Goal: Check status: Check status

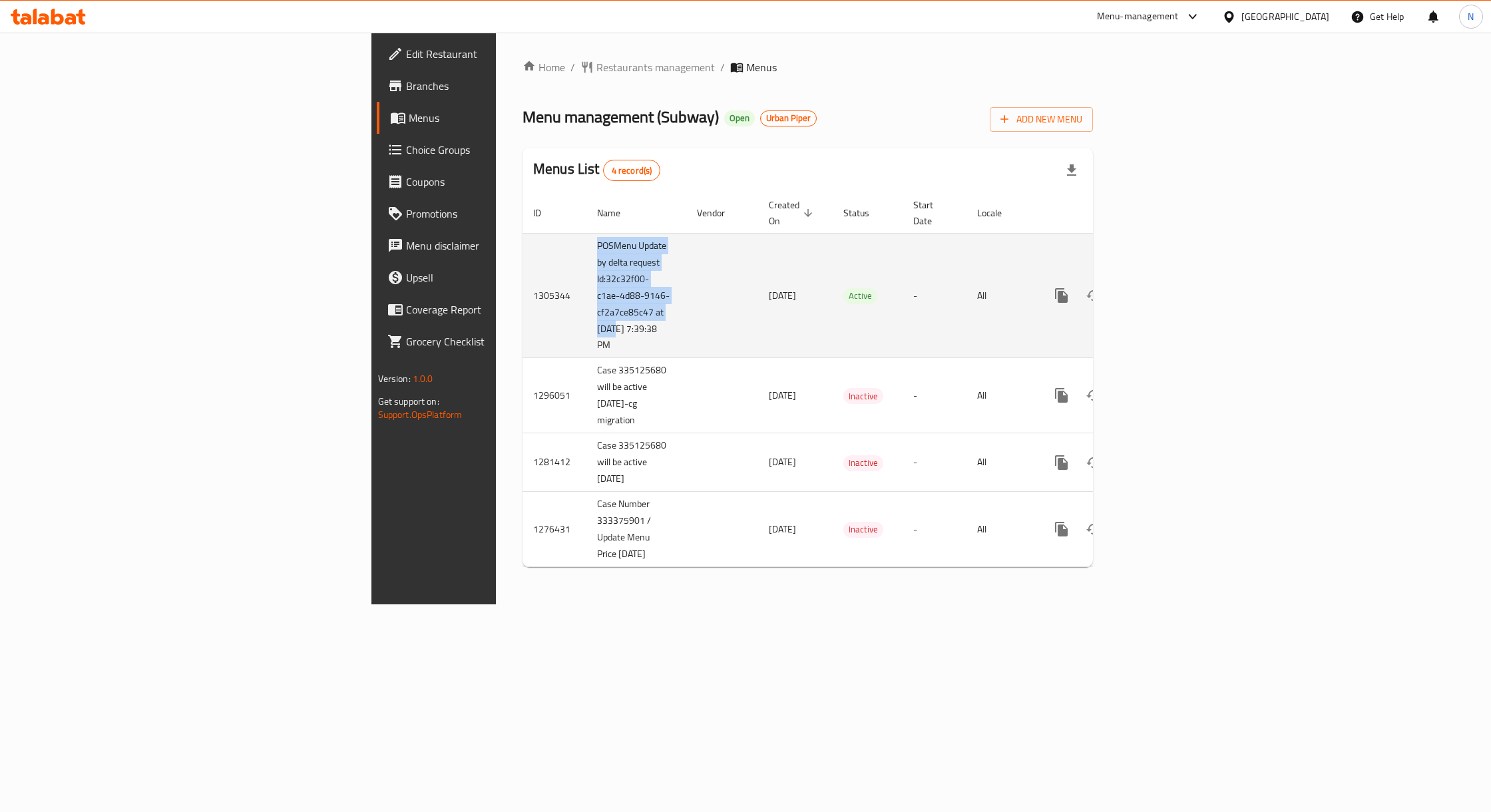
drag, startPoint x: 360, startPoint y: 296, endPoint x: 368, endPoint y: 310, distance: 16.1
click at [523, 310] on tr "1305344 POSMenu Update by delta request Id:32c32f00-c1ae-4d88-9146-cf2a7ce85c47…" at bounding box center [854, 295] width 662 height 125
click at [586, 301] on td "POSMenu Update by delta request Id:32c32f00-c1ae-4d88-9146-cf2a7ce85c47 at [DAT…" at bounding box center [636, 295] width 100 height 125
click at [850, 298] on td "Active" at bounding box center [867, 295] width 70 height 125
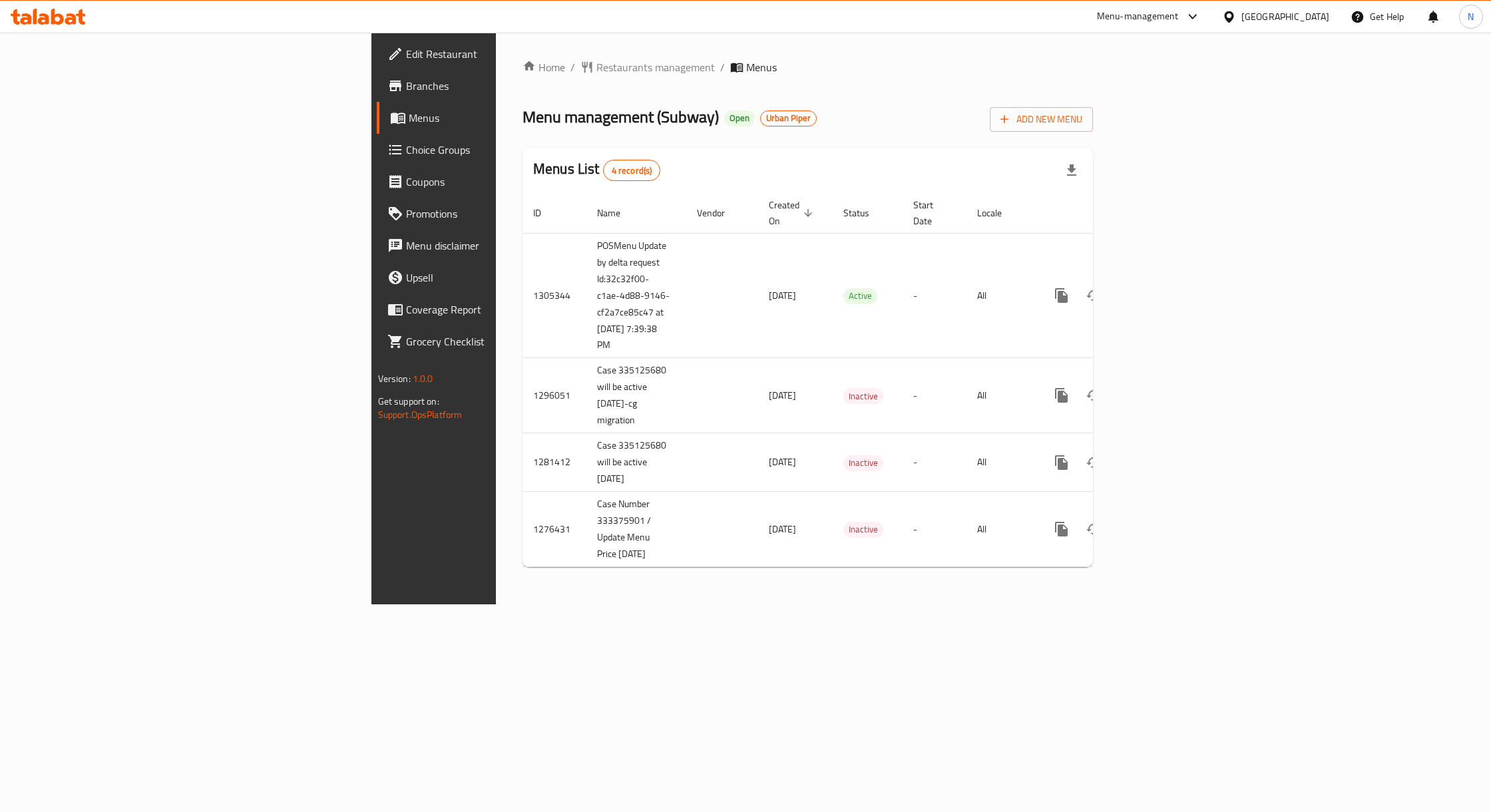
click at [406, 91] on span "Branches" at bounding box center [508, 85] width 204 height 16
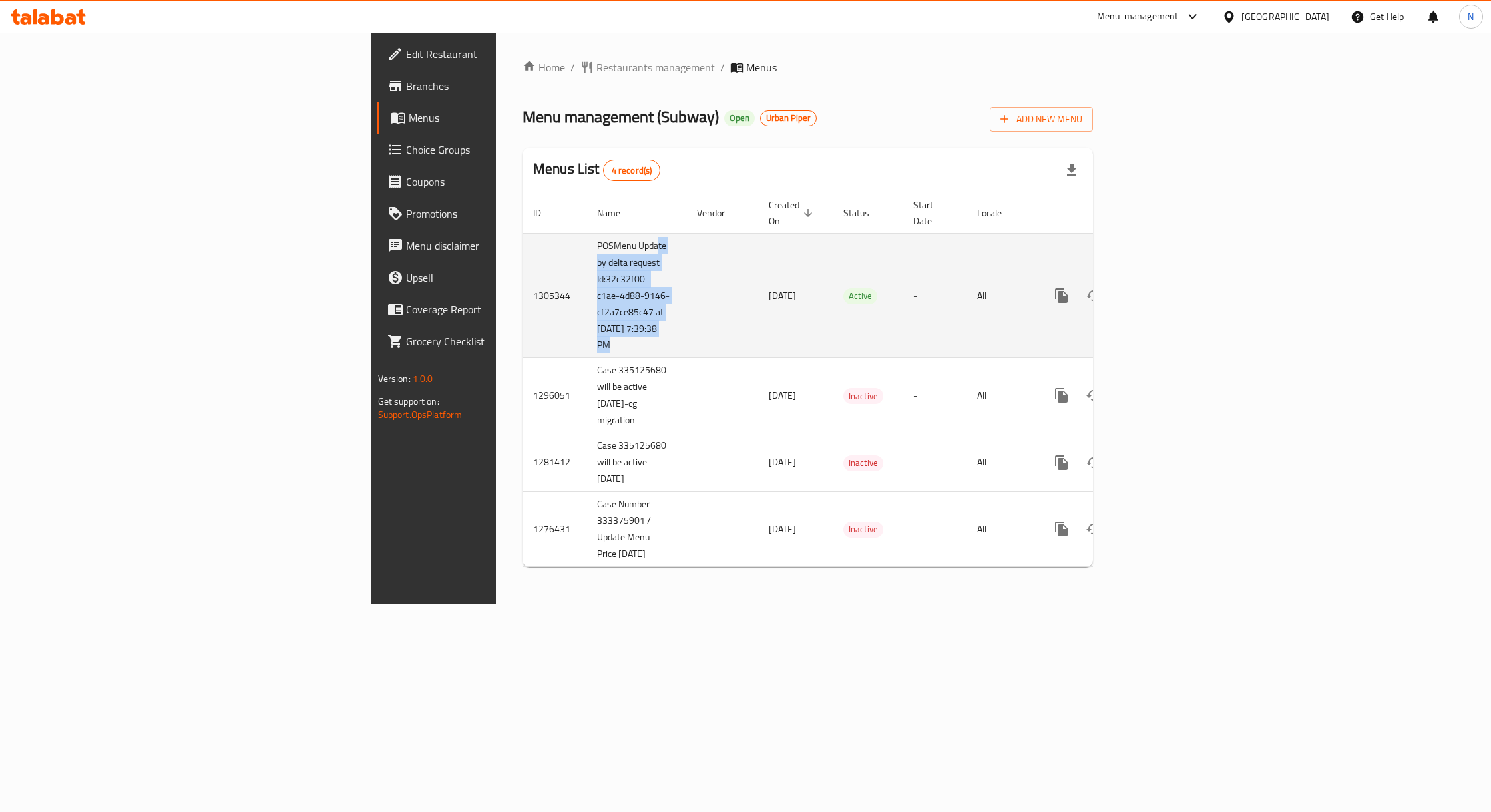
drag, startPoint x: 438, startPoint y: 245, endPoint x: 409, endPoint y: 228, distance: 33.6
click at [523, 233] on tr "1305344 POSMenu Update by delta request Id:32c32f00-c1ae-4d88-9146-cf2a7ce85c47…" at bounding box center [854, 295] width 662 height 125
click at [586, 233] on td "POSMenu Update by delta request Id:32c32f00-c1ae-4d88-9146-cf2a7ce85c47 at [DAT…" at bounding box center [636, 295] width 100 height 125
drag, startPoint x: 403, startPoint y: 229, endPoint x: 387, endPoint y: 319, distance: 91.4
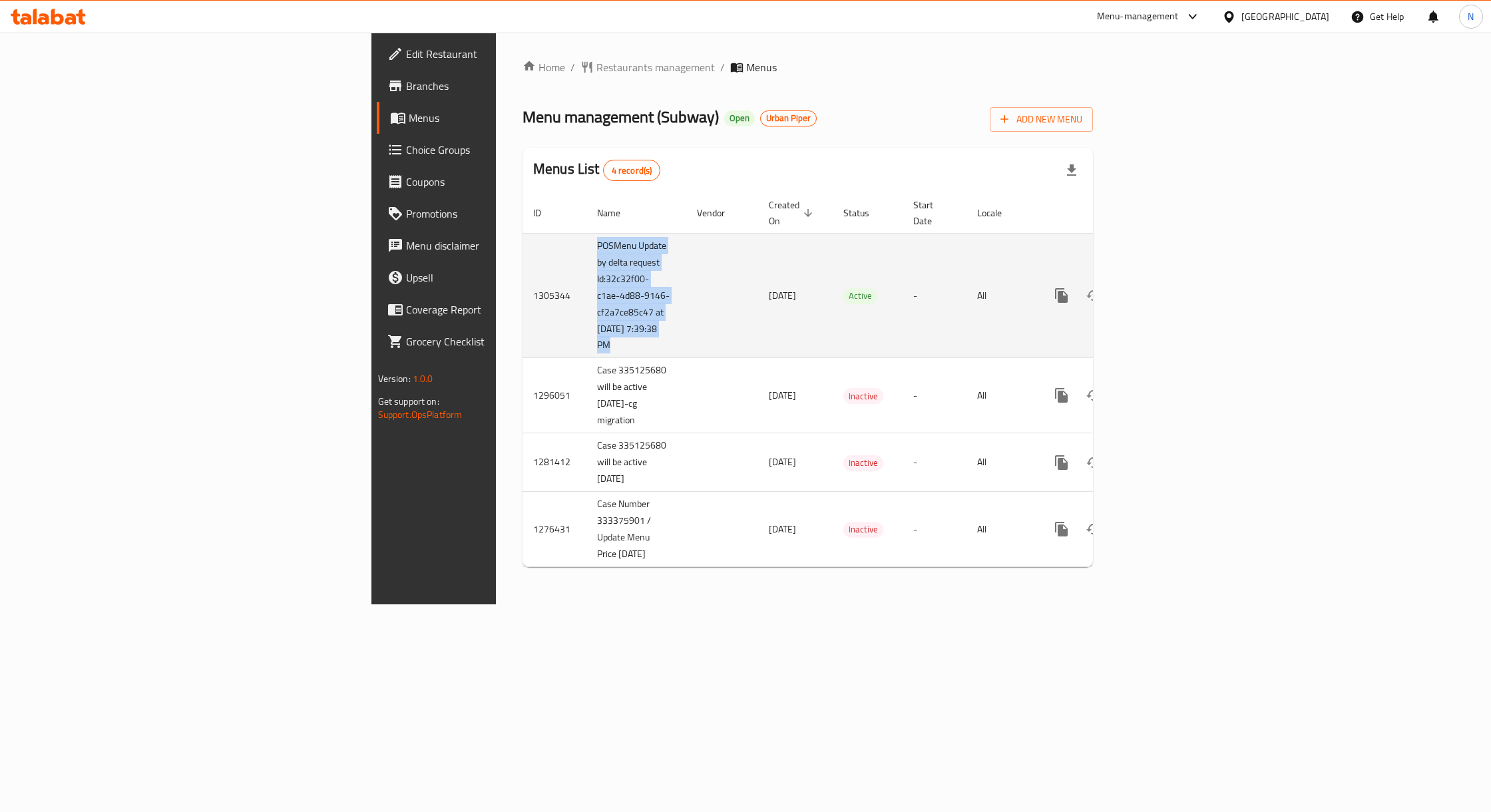
click at [586, 319] on td "POSMenu Update by delta request Id:32c32f00-c1ae-4d88-9146-cf2a7ce85c47 at [DAT…" at bounding box center [636, 295] width 100 height 125
click at [586, 334] on td "POSMenu Update by delta request Id:32c32f00-c1ae-4d88-9146-cf2a7ce85c47 at [DAT…" at bounding box center [636, 295] width 100 height 125
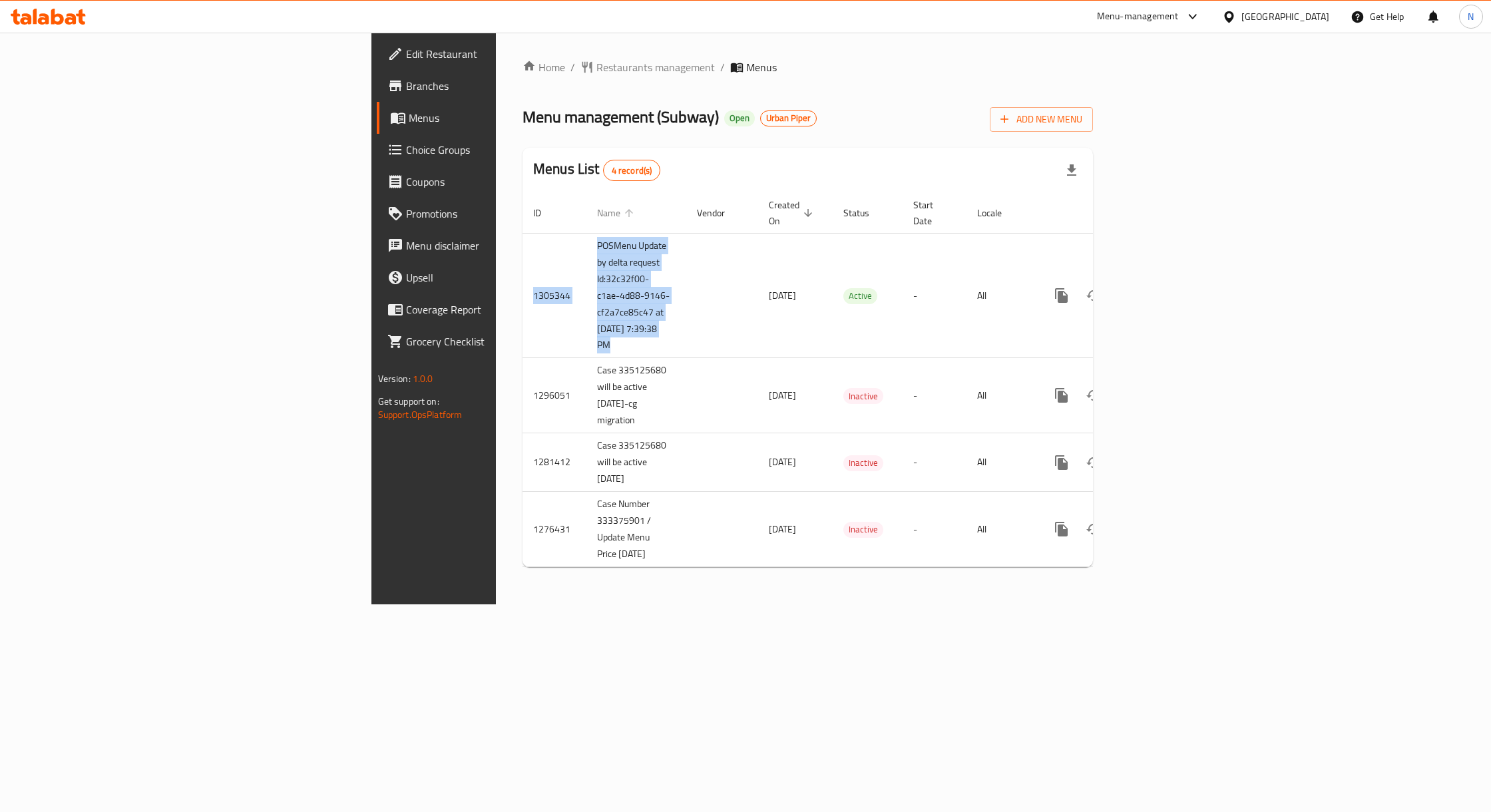
drag, startPoint x: 381, startPoint y: 334, endPoint x: 385, endPoint y: 214, distance: 120.1
click at [523, 214] on table "ID Name Vendor Created On sorted descending Status Start Date Locale Actions 13…" at bounding box center [854, 380] width 662 height 375
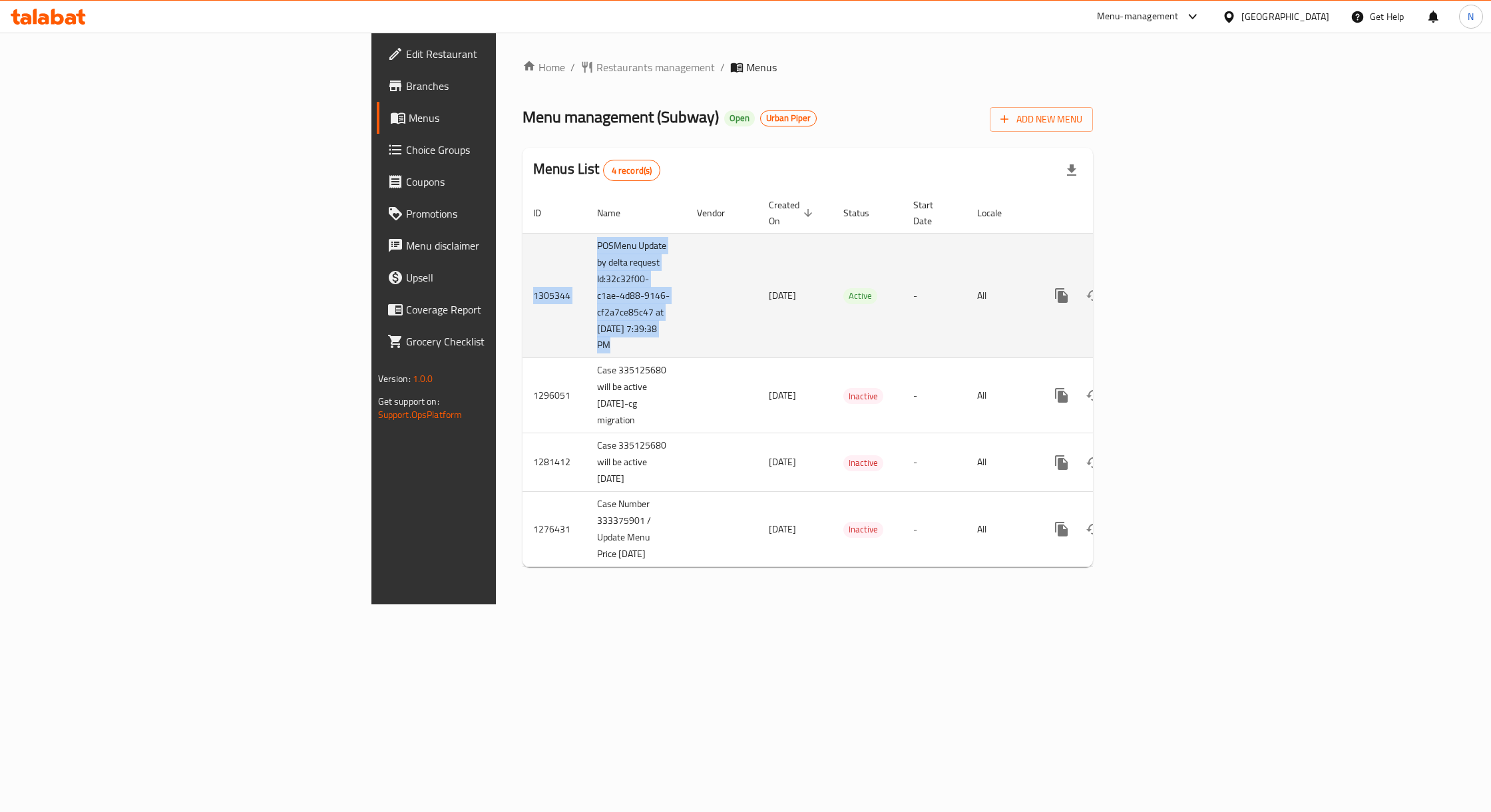
click at [586, 257] on td "POSMenu Update by delta request Id:32c32f00-c1ae-4d88-9146-cf2a7ce85c47 at [DAT…" at bounding box center [636, 295] width 100 height 125
drag, startPoint x: 408, startPoint y: 257, endPoint x: 410, endPoint y: 318, distance: 61.0
click at [586, 318] on td "POSMenu Update by delta request Id:32c32f00-c1ae-4d88-9146-cf2a7ce85c47 at [DAT…" at bounding box center [636, 295] width 100 height 125
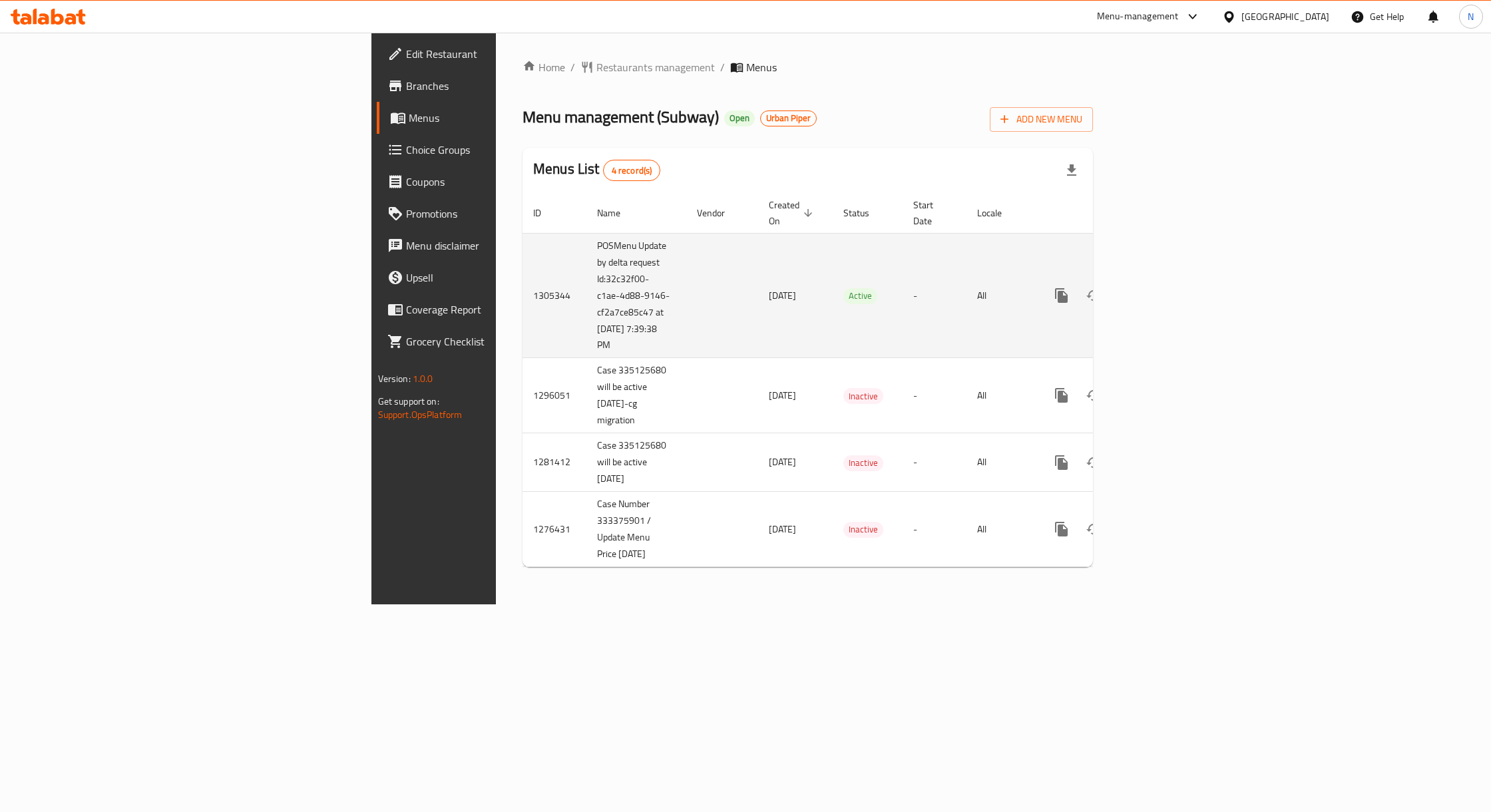
click at [523, 253] on td "1305344" at bounding box center [554, 295] width 64 height 125
click at [586, 233] on td "POSMenu Update by delta request Id:32c32f00-c1ae-4d88-9146-cf2a7ce85c47 at [DAT…" at bounding box center [636, 295] width 100 height 125
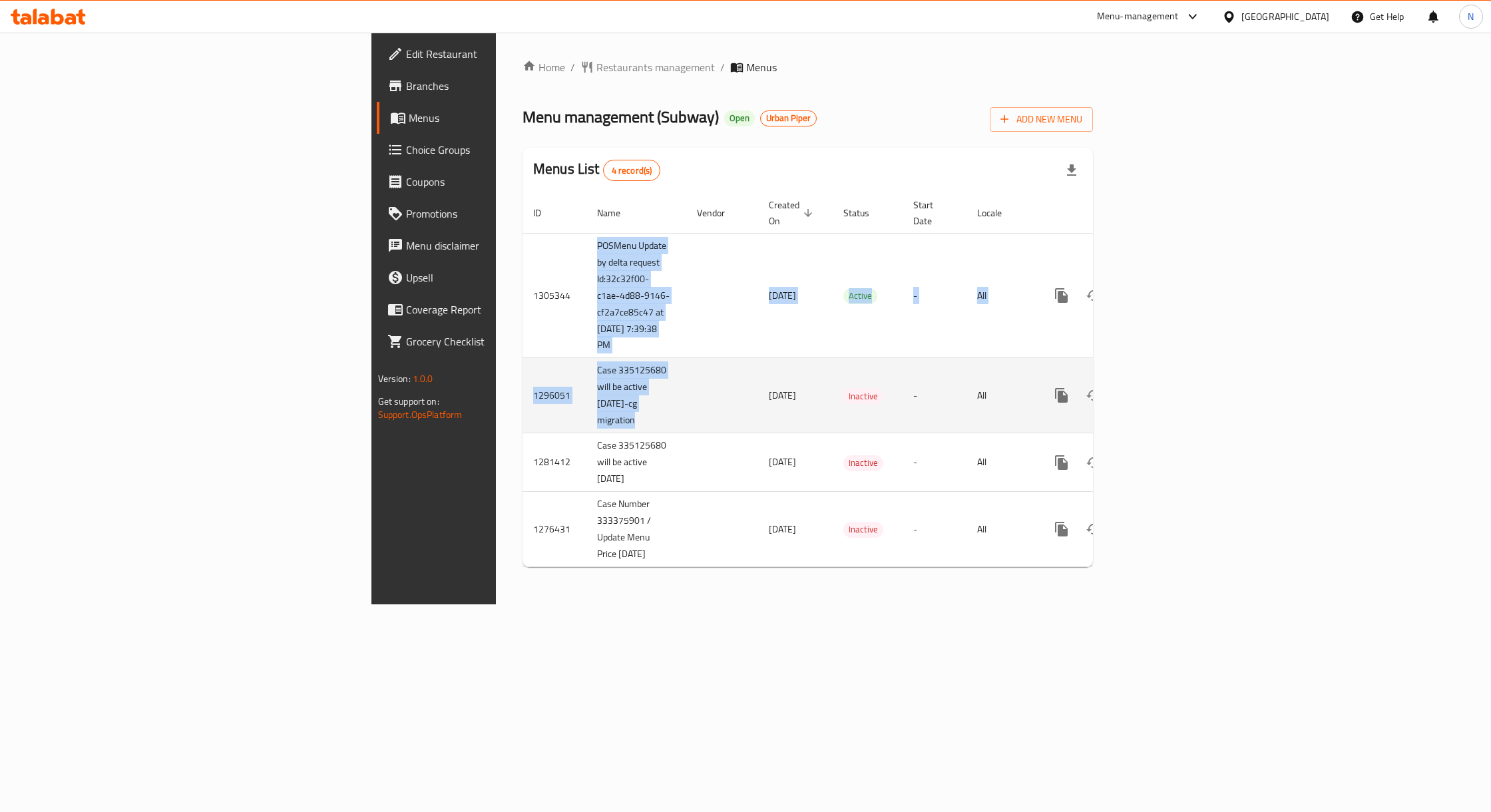
drag, startPoint x: 408, startPoint y: 233, endPoint x: 400, endPoint y: 361, distance: 128.2
click at [523, 361] on tbody "1305344 POSMenu Update by delta request Id:32c32f00-c1ae-4d88-9146-cf2a7ce85c47…" at bounding box center [854, 400] width 662 height 334
click at [586, 359] on td "Case 335125680 will be active [DATE]-cg migration" at bounding box center [636, 395] width 100 height 75
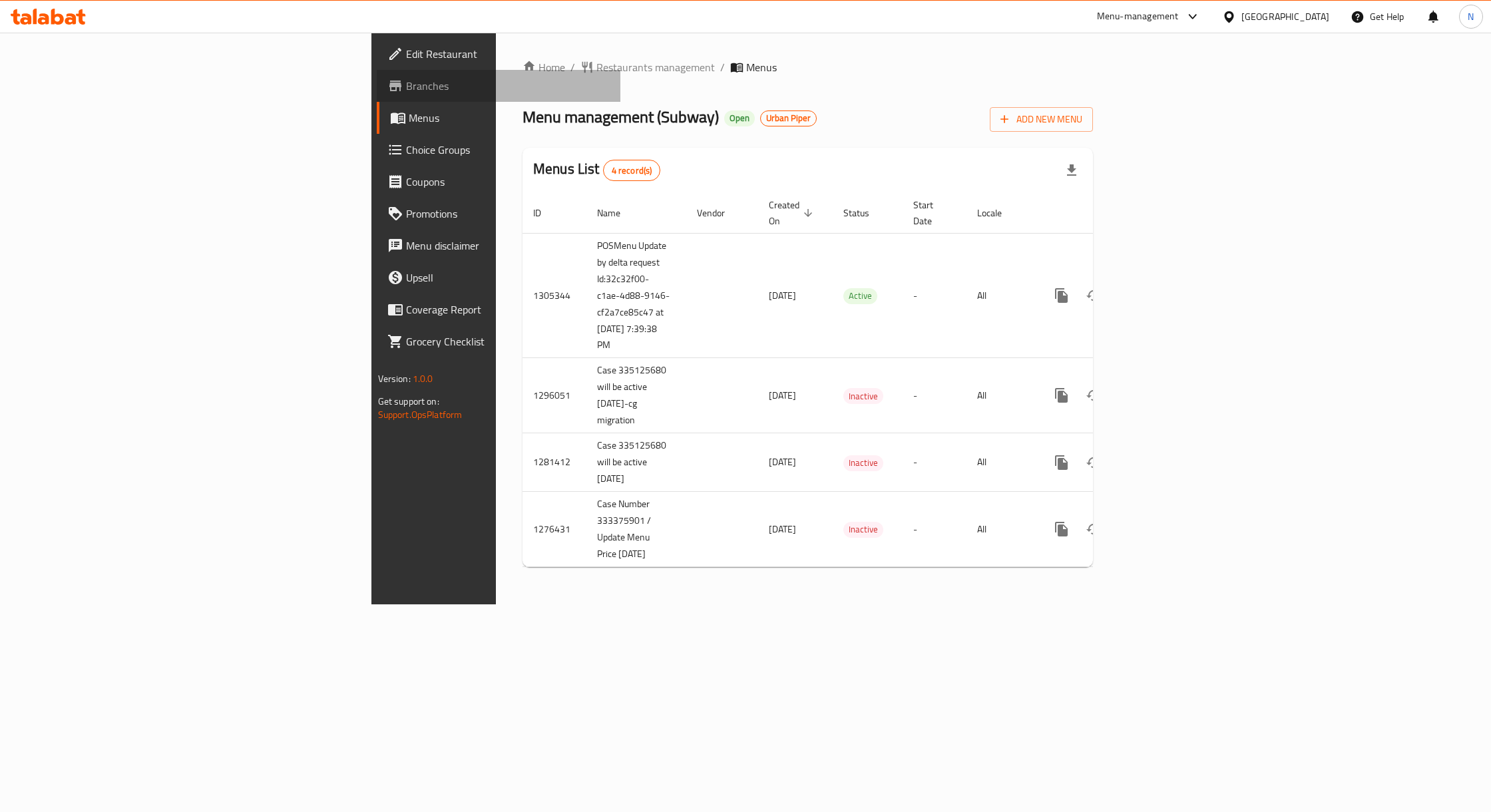
click at [376, 73] on link "Branches" at bounding box center [498, 85] width 244 height 32
